Goal: Task Accomplishment & Management: Manage account settings

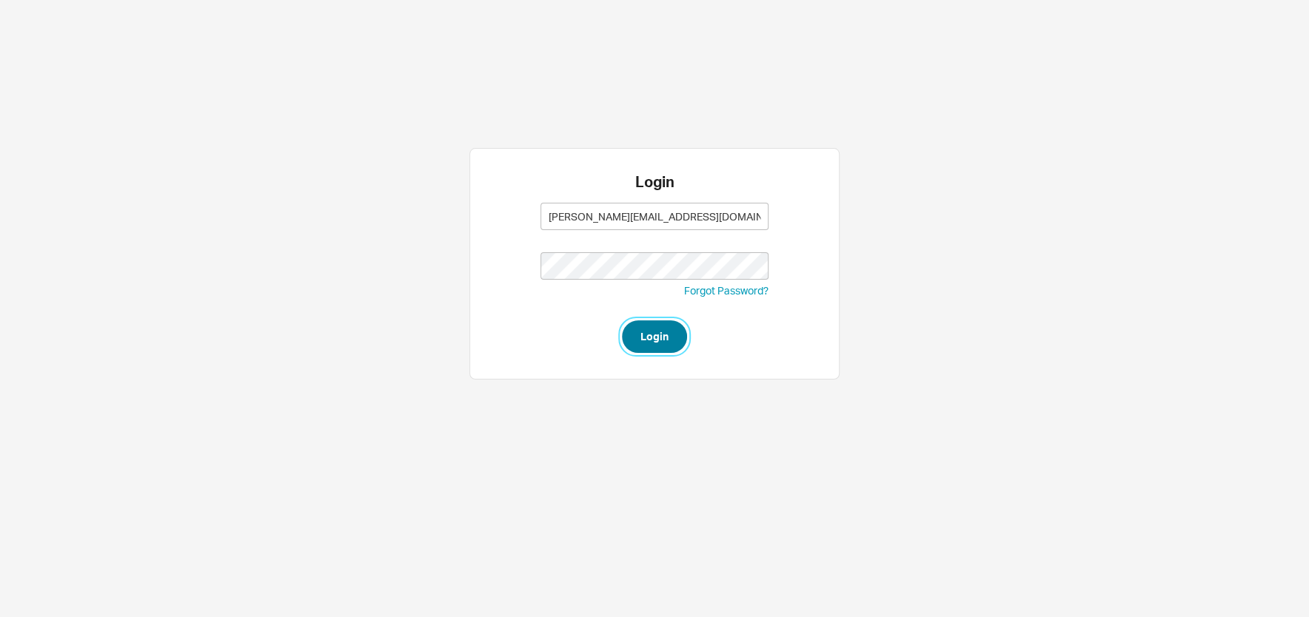
click at [639, 339] on button "Login" at bounding box center [654, 337] width 65 height 33
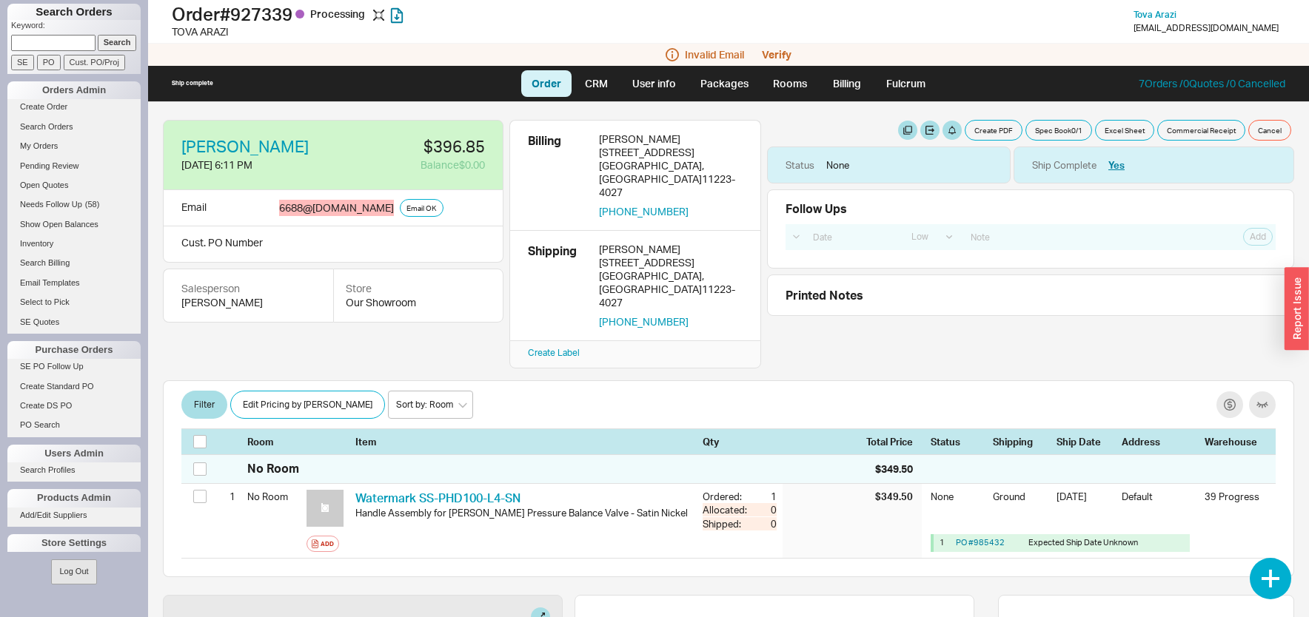
select select "LOW"
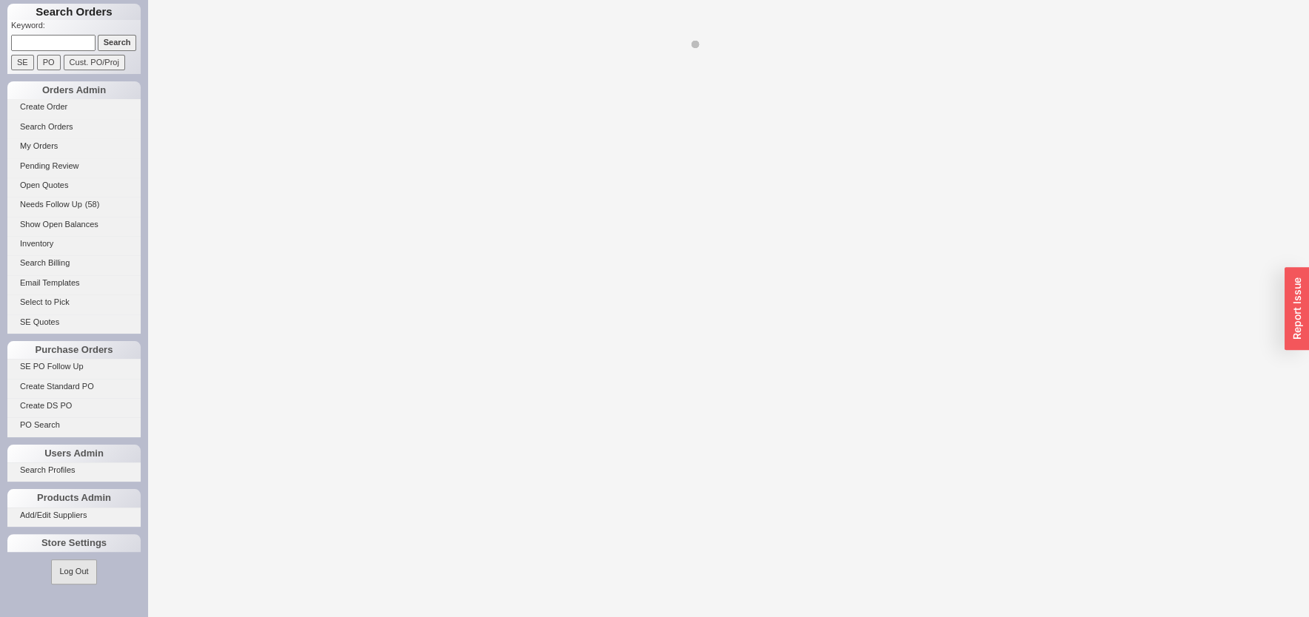
select select "LOW"
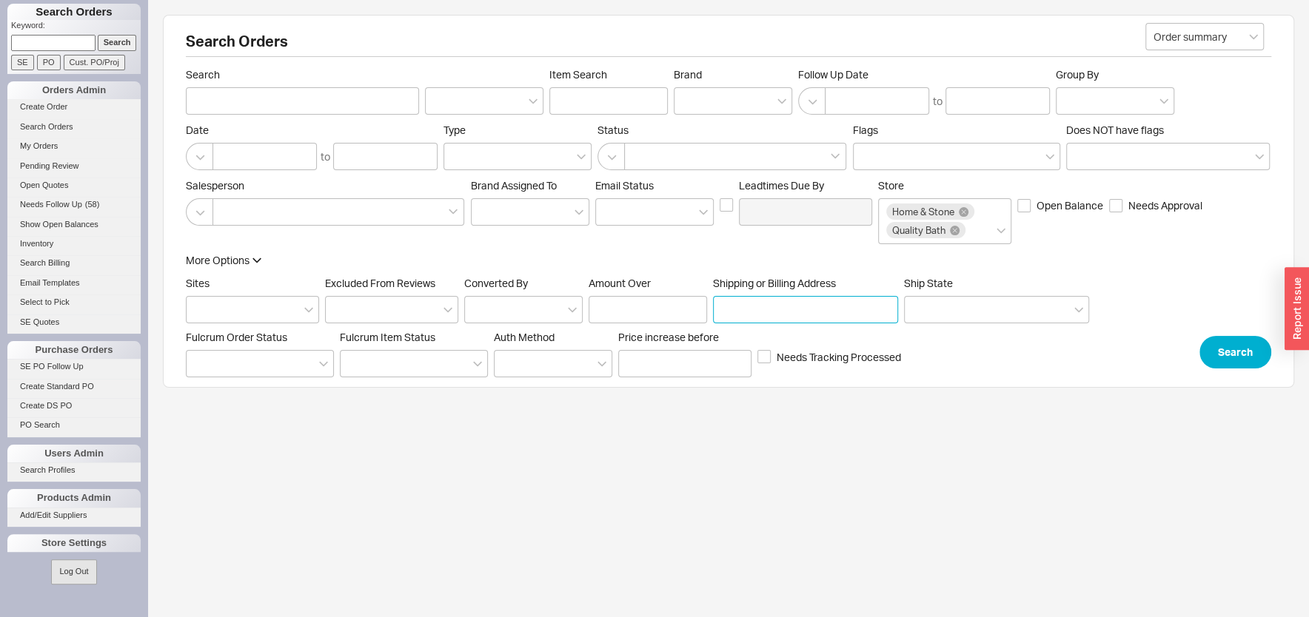
click at [784, 310] on input "Shipping or Billing Address" at bounding box center [805, 309] width 185 height 27
paste input "1735 kimball"
type input "1735 kimball"
click at [1221, 346] on button "Search" at bounding box center [1235, 352] width 72 height 33
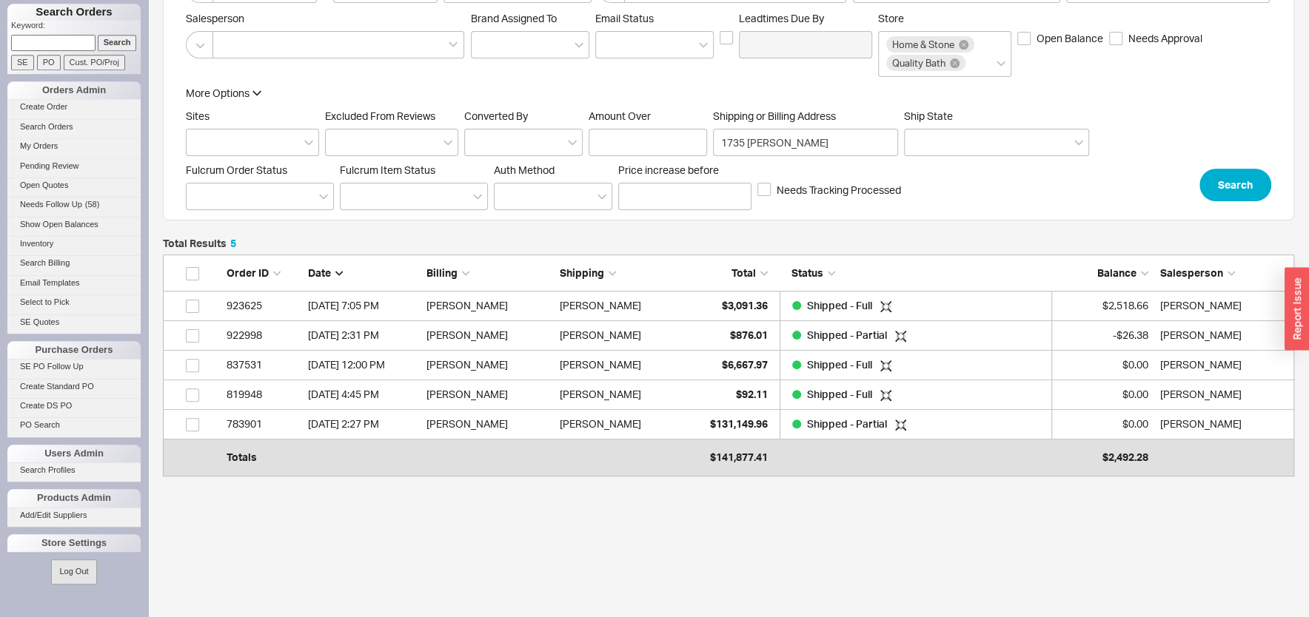
scroll to position [190, 0]
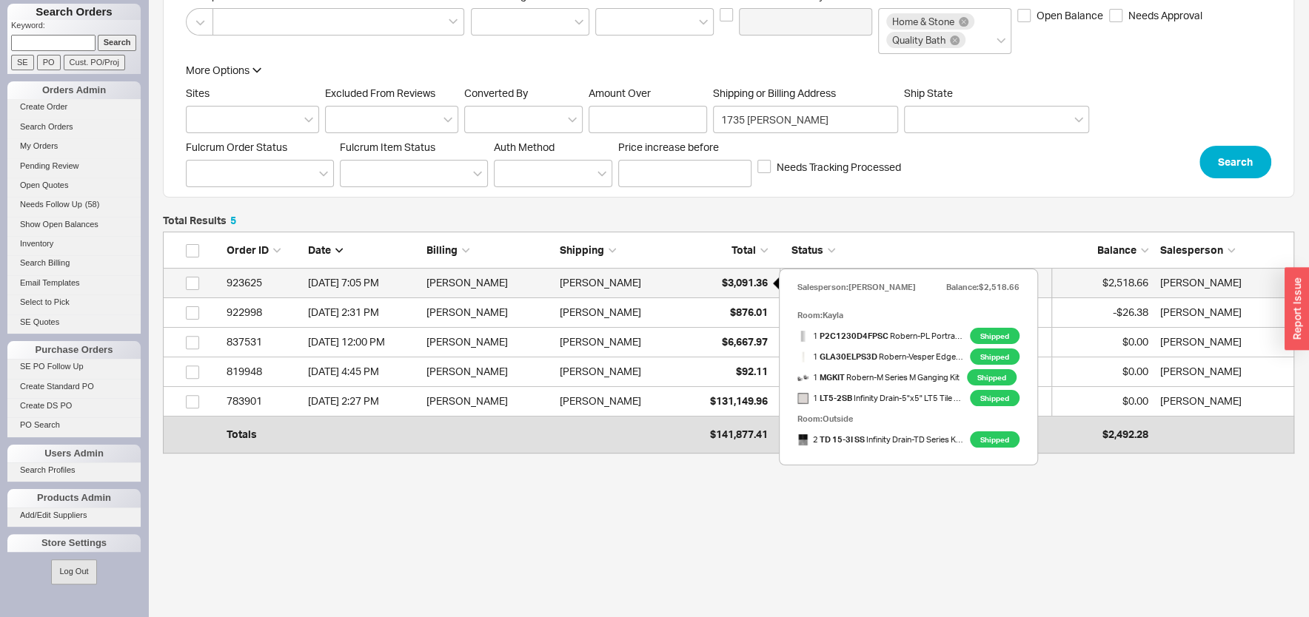
click at [722, 284] on span "$3,091.36" at bounding box center [745, 282] width 46 height 13
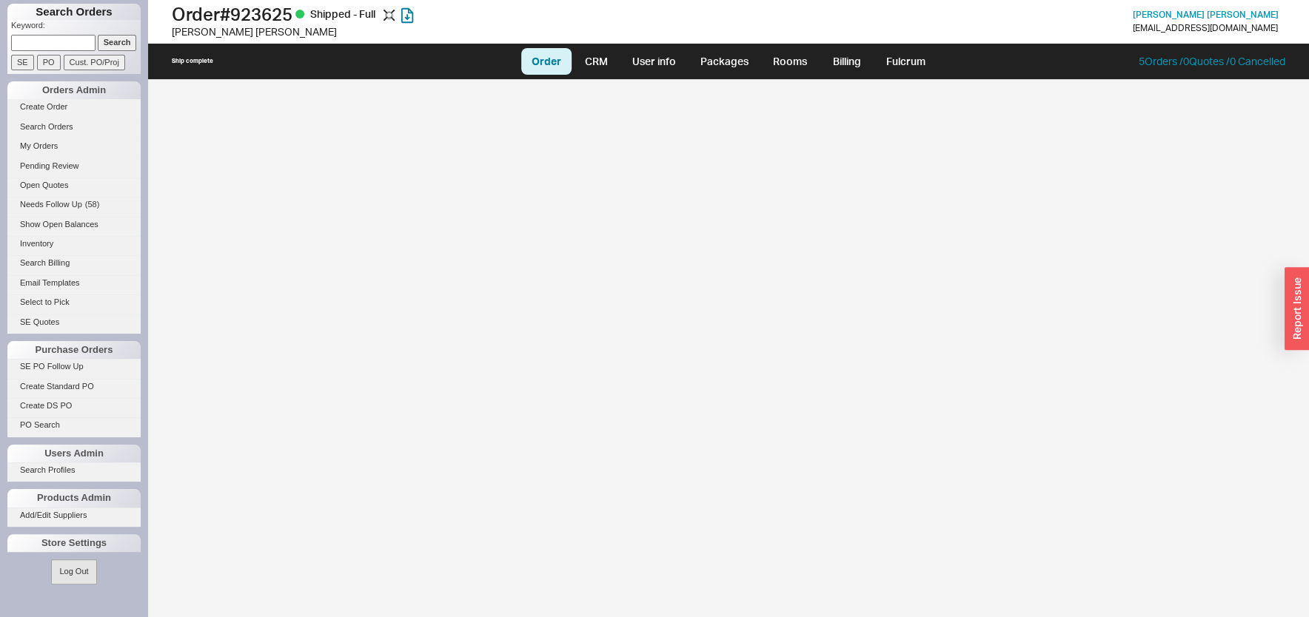
select select "LOW"
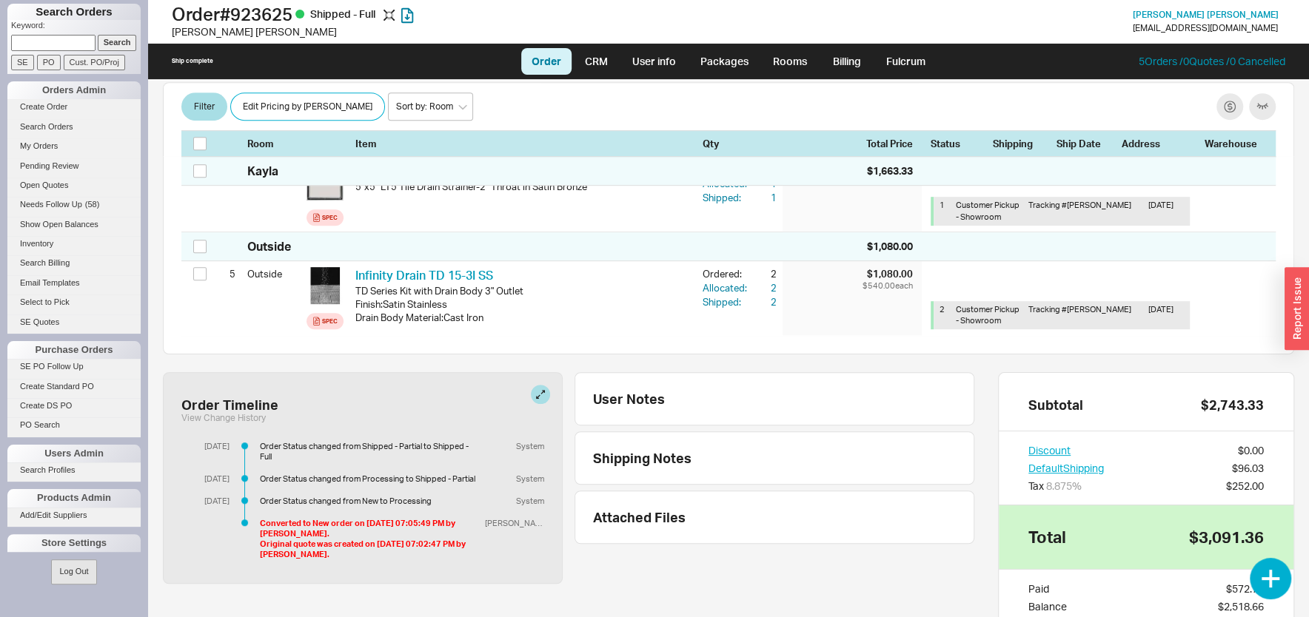
scroll to position [555, 0]
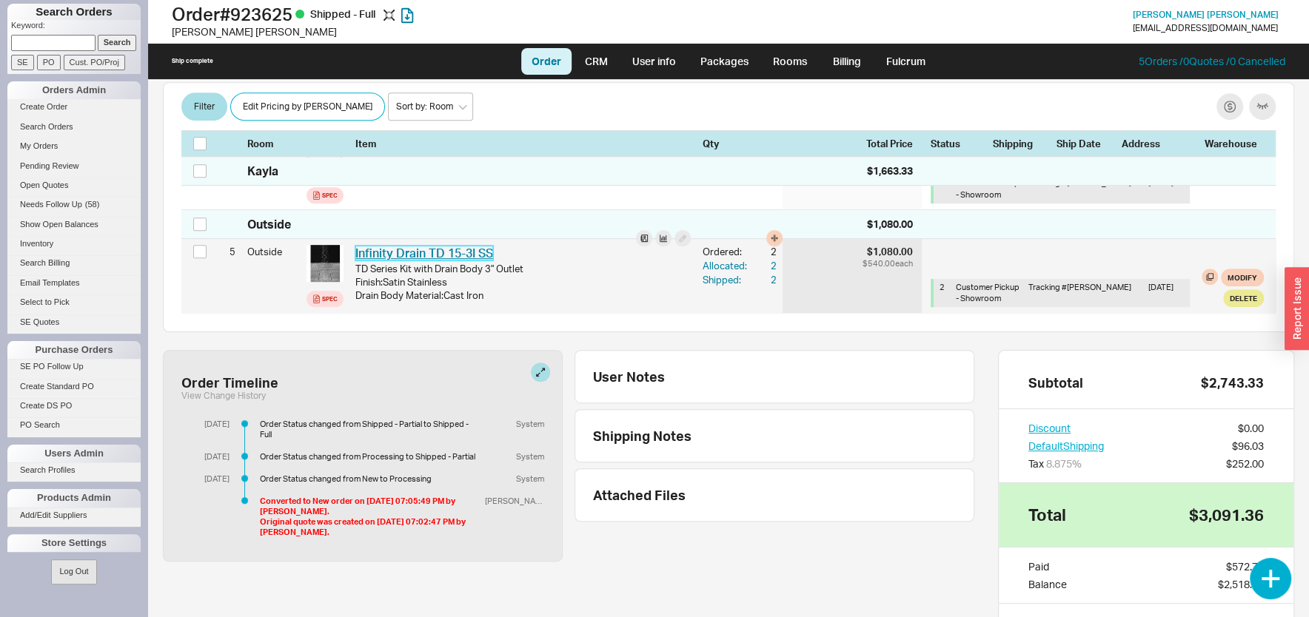
click at [459, 258] on link "Infinity Drain TD 15-3I SS" at bounding box center [424, 253] width 138 height 15
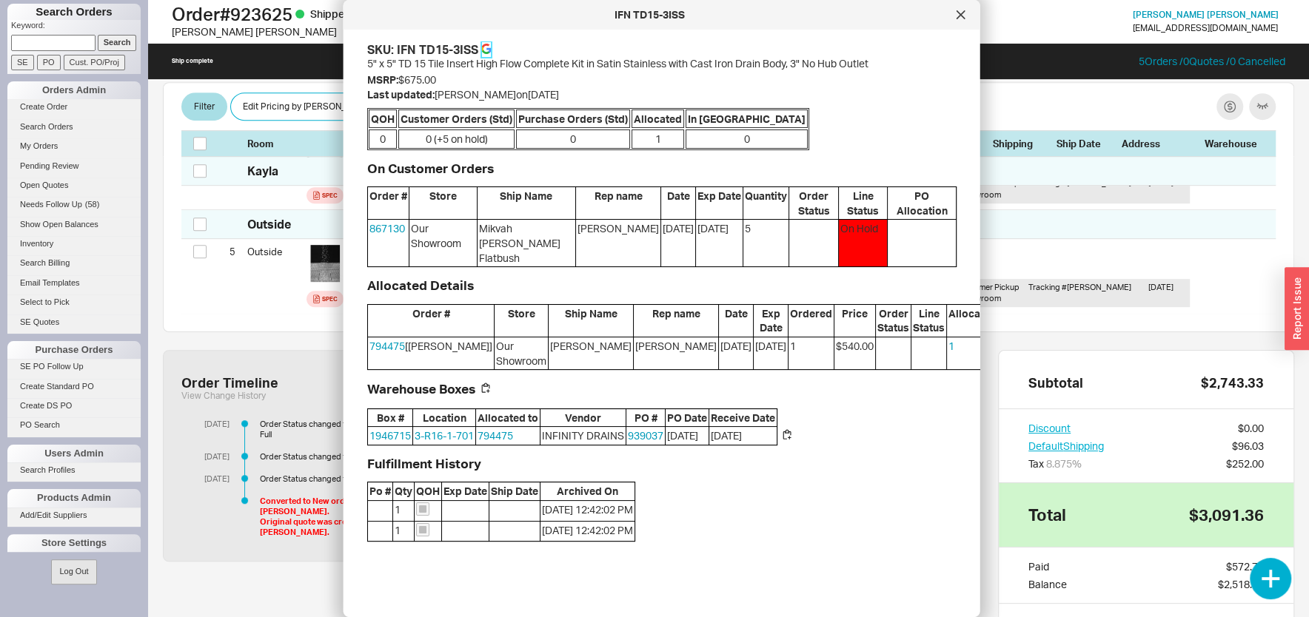
click at [490, 52] on icon at bounding box center [488, 50] width 5 height 5
click at [958, 12] on div at bounding box center [961, 15] width 24 height 24
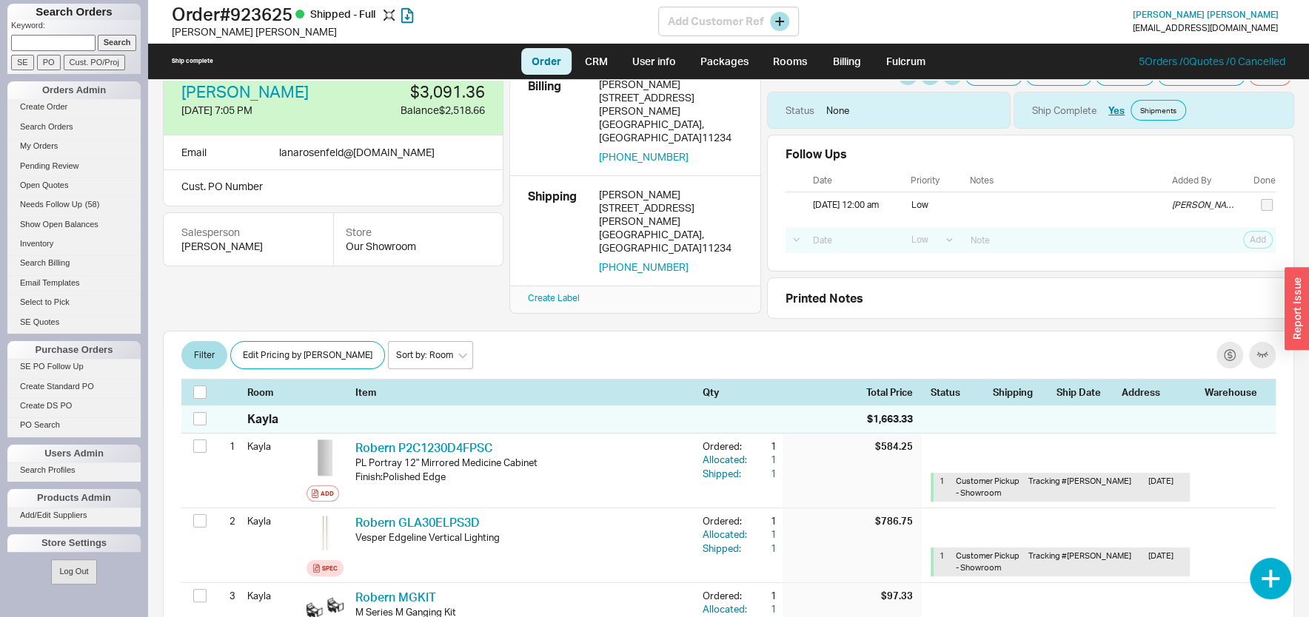
scroll to position [0, 0]
